Goal: Find specific page/section: Find specific page/section

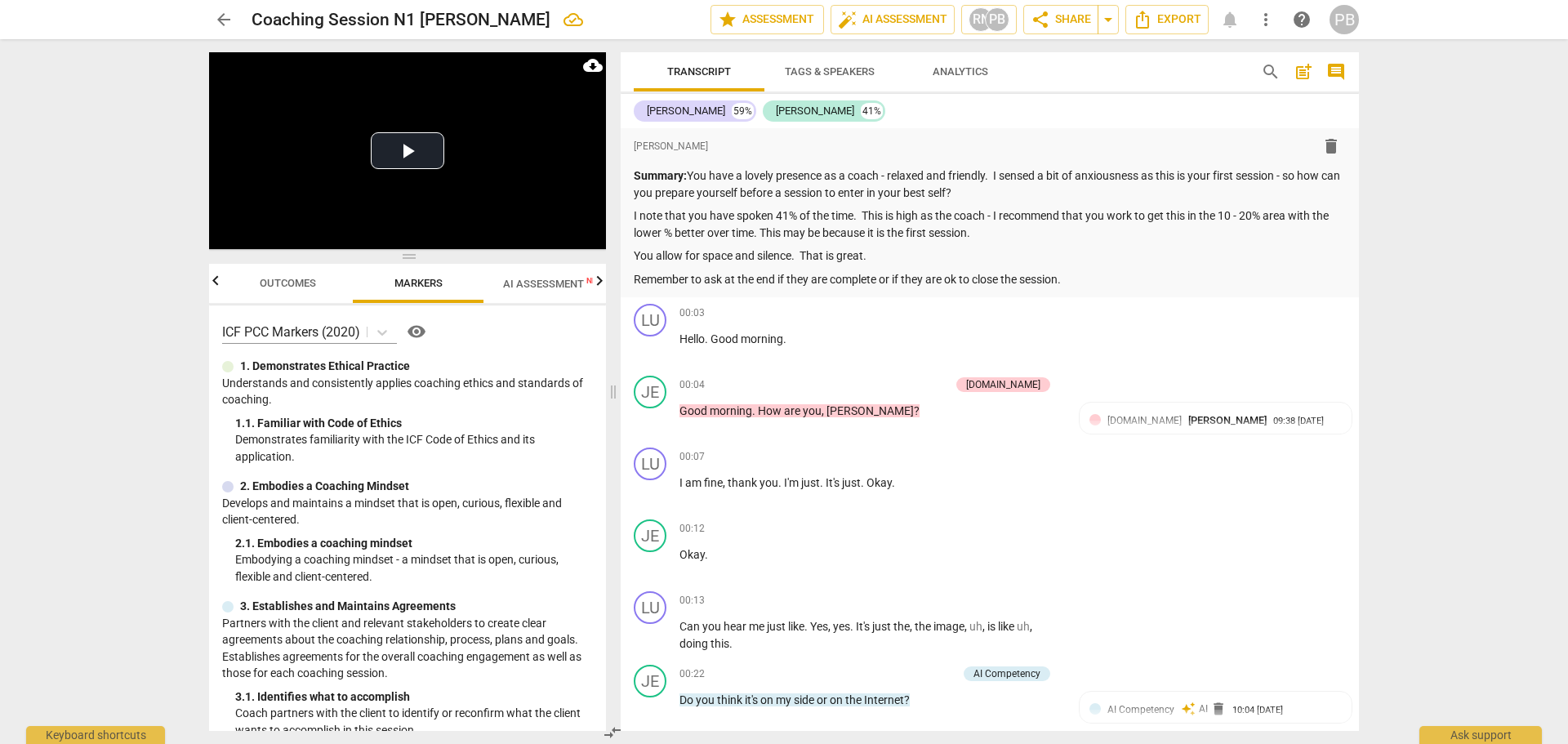
scroll to position [10284, 0]
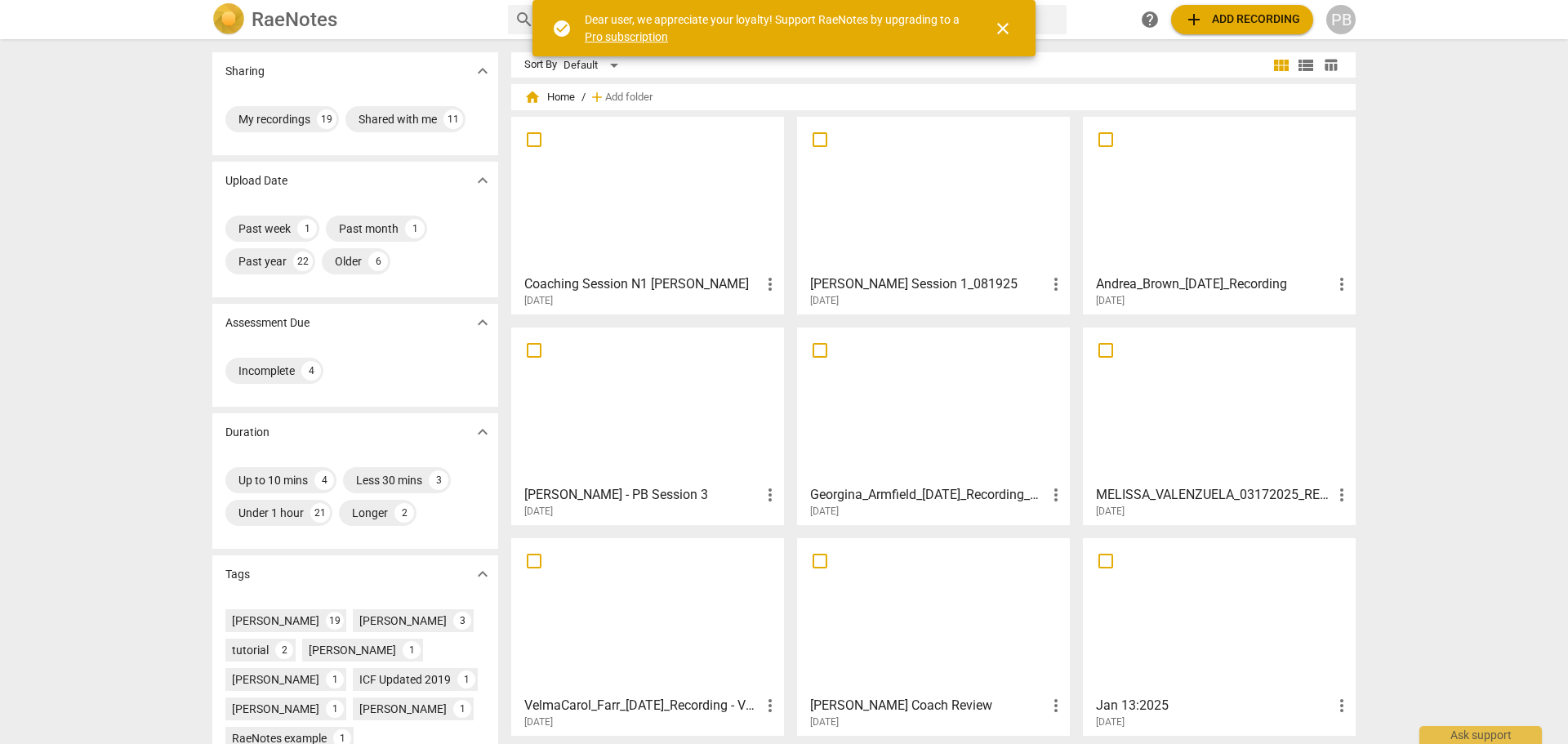
click at [957, 197] on div at bounding box center [934, 194] width 262 height 145
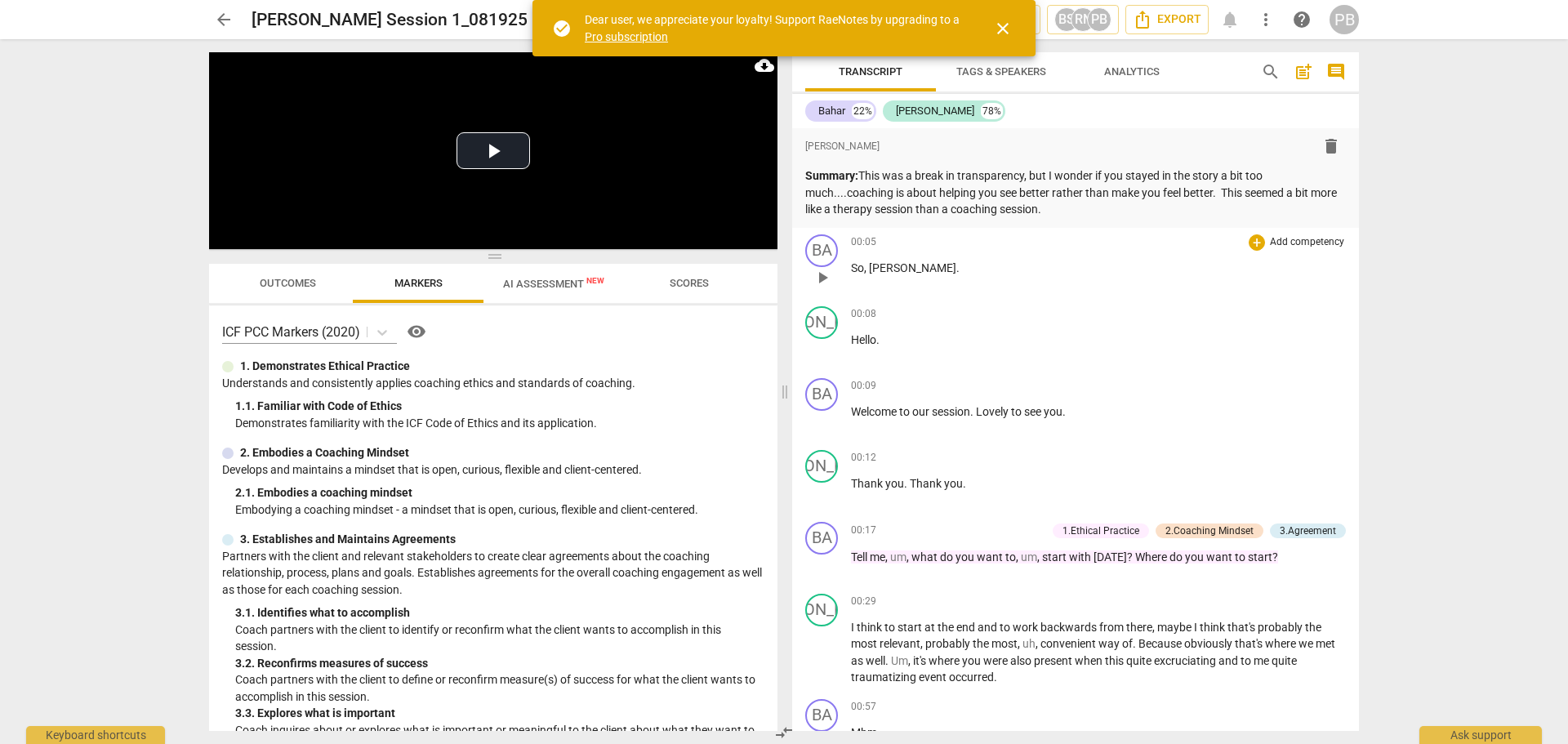
drag, startPoint x: 1003, startPoint y: 28, endPoint x: 931, endPoint y: 289, distance: 270.7
click at [1003, 28] on span "close" at bounding box center [1004, 29] width 20 height 20
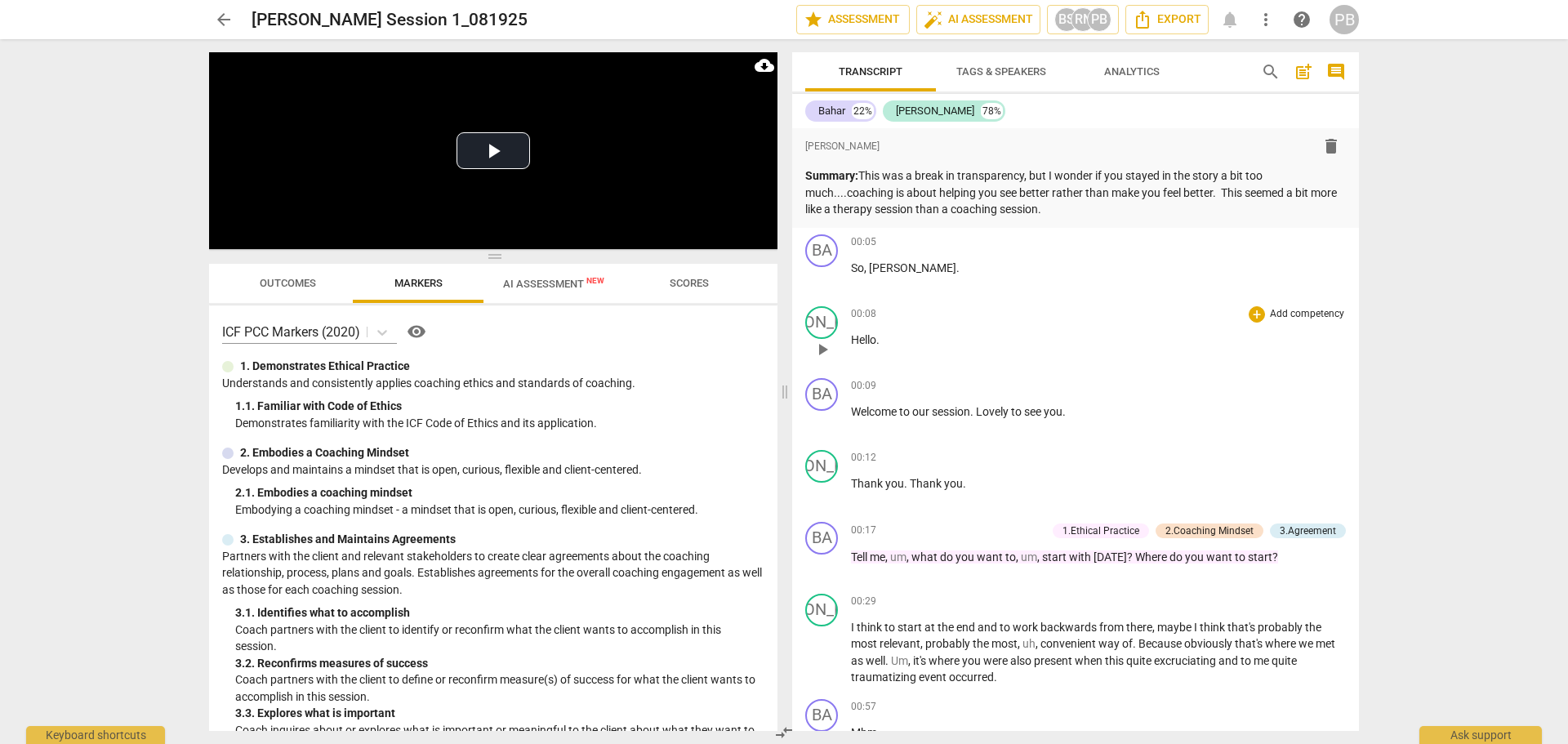
click at [1299, 357] on div "00:08 + Add competency keyboard_arrow_right Hello ." at bounding box center [1099, 336] width 495 height 59
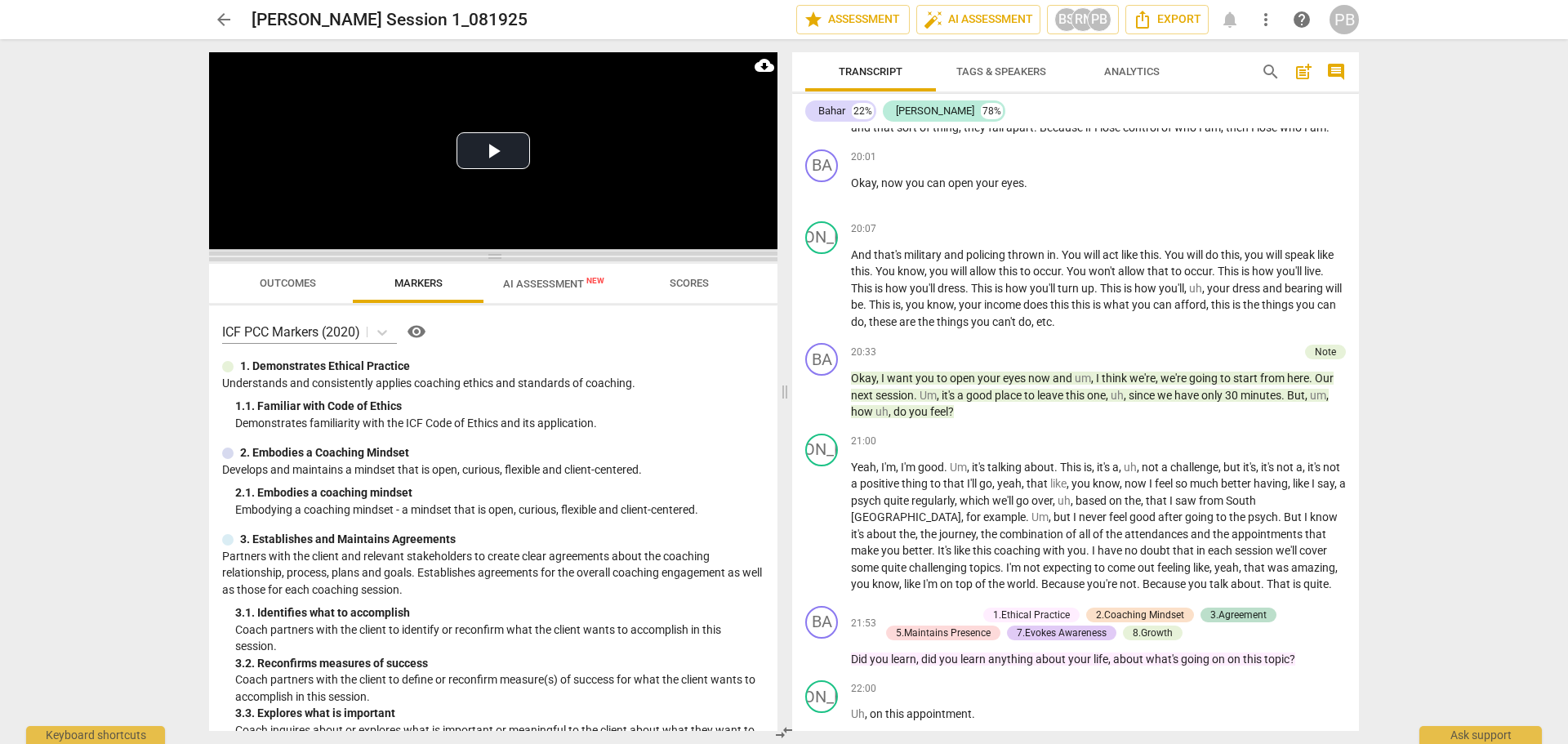
scroll to position [5637, 0]
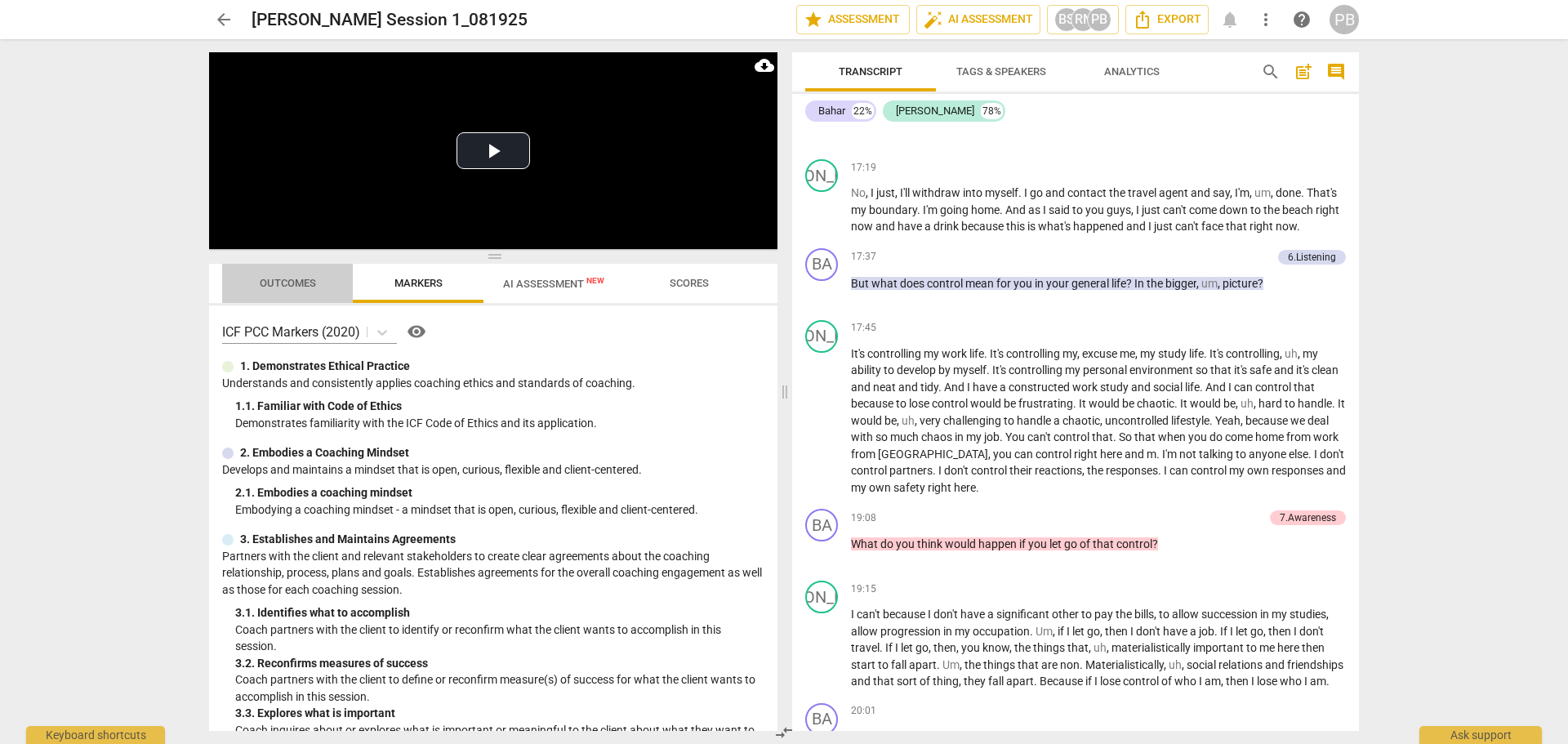
click at [286, 274] on span "Outcomes" at bounding box center [287, 284] width 96 height 22
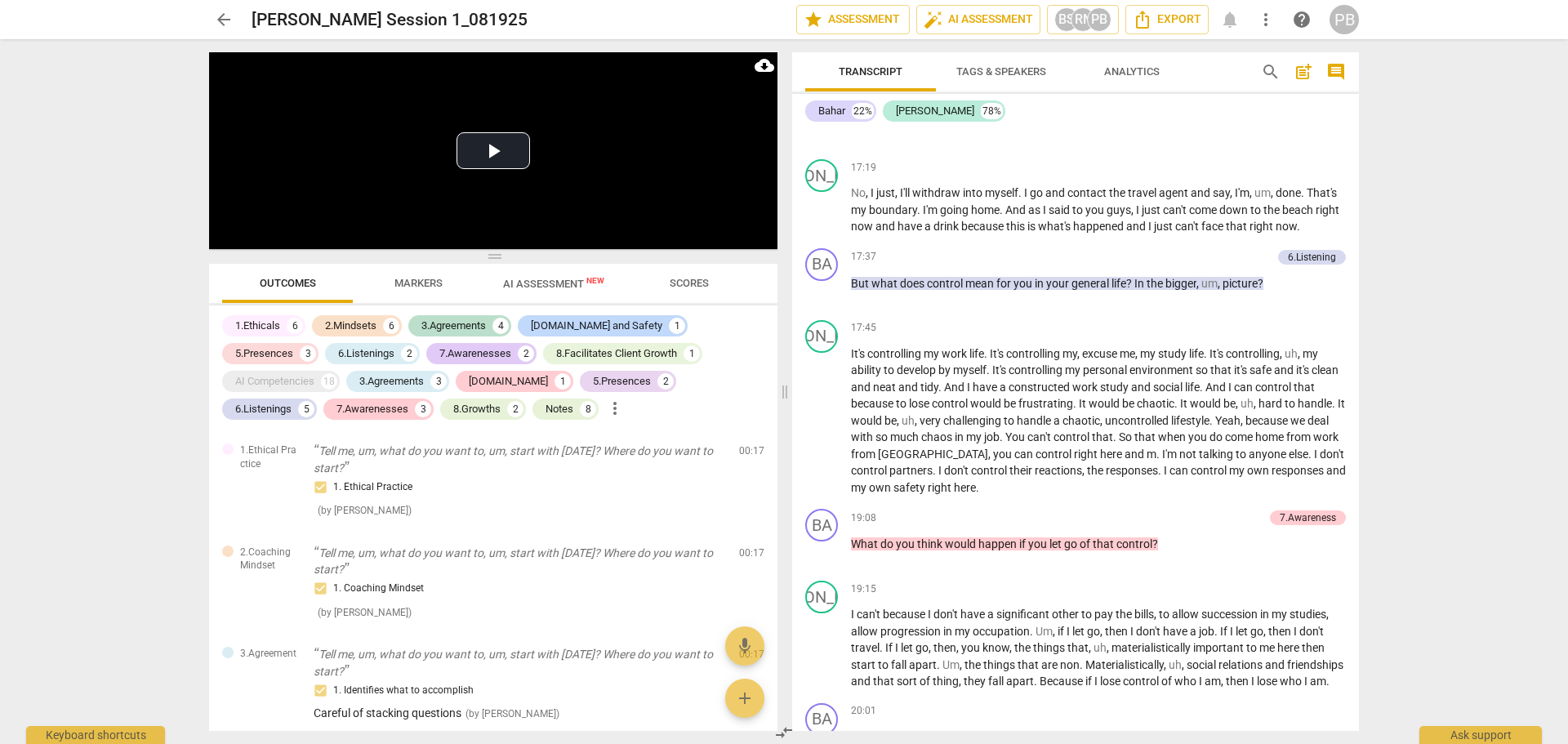
click at [424, 278] on span "Markers" at bounding box center [418, 283] width 48 height 12
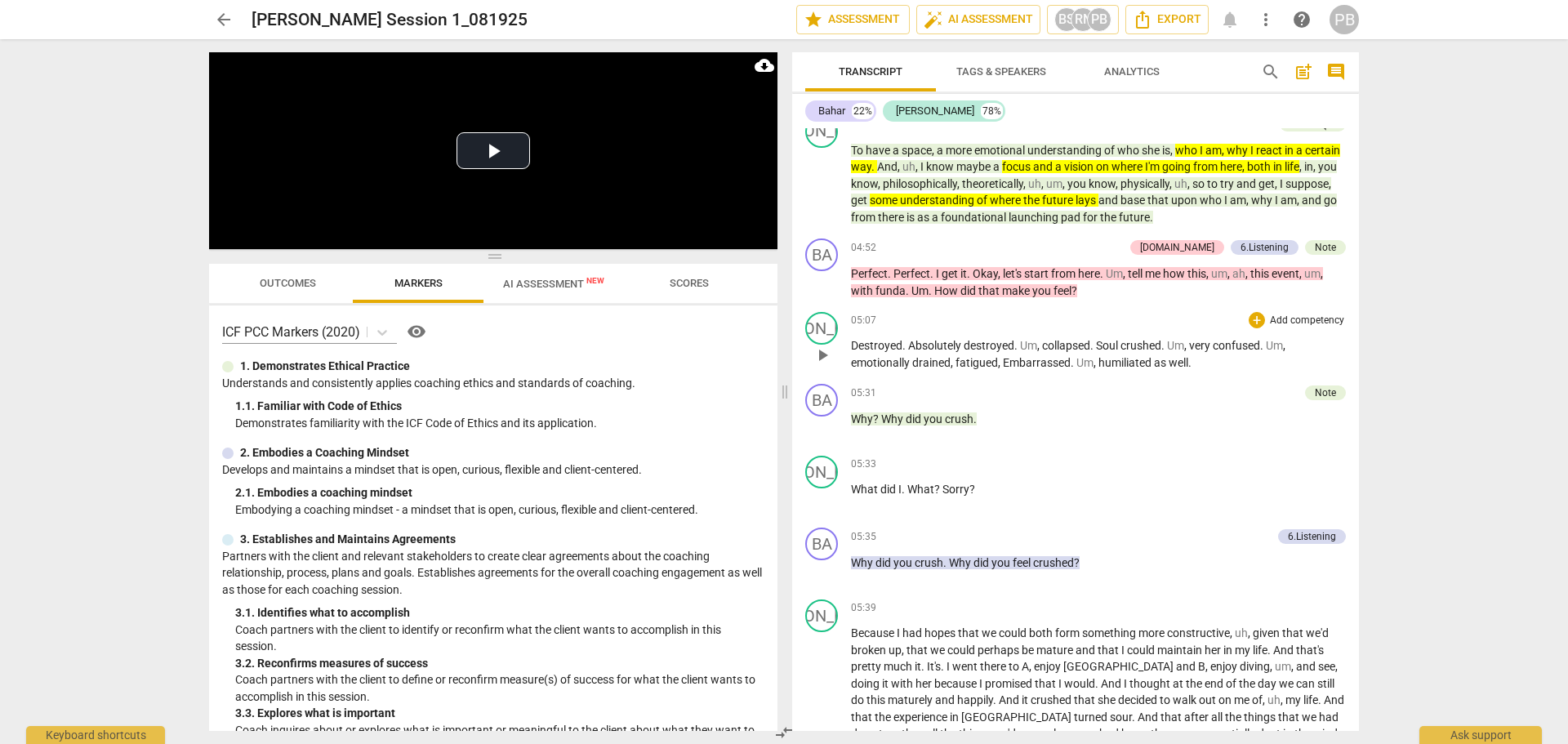
scroll to position [1552, 0]
